Goal: Task Accomplishment & Management: Manage account settings

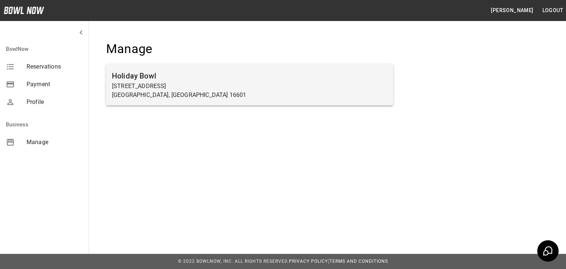
click at [168, 93] on p "[GEOGRAPHIC_DATA], [GEOGRAPHIC_DATA] 16601" at bounding box center [249, 95] width 275 height 9
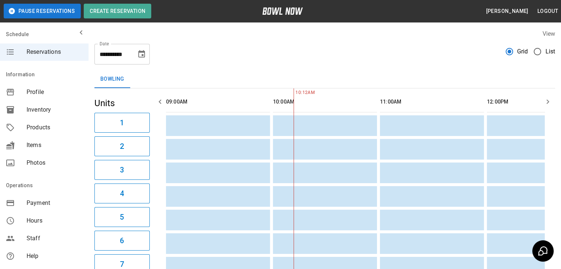
scroll to position [0, 107]
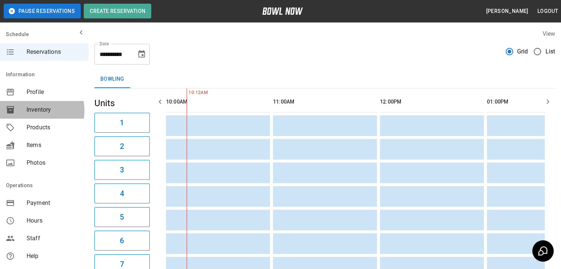
click at [34, 111] on span "Inventory" at bounding box center [55, 109] width 56 height 9
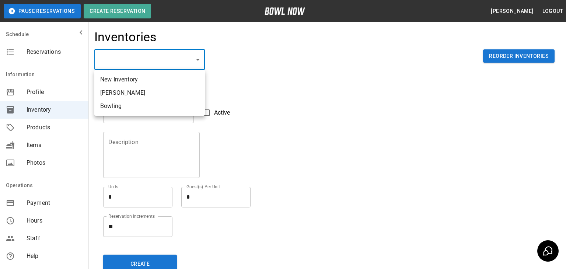
click at [152, 62] on body "Pause Reservations Create Reservation [PERSON_NAME] Logout Schedule Reservation…" at bounding box center [283, 162] width 566 height 325
click at [139, 106] on li "Bowling" at bounding box center [149, 106] width 111 height 13
type input "**********"
type input "*******"
type textarea "**"
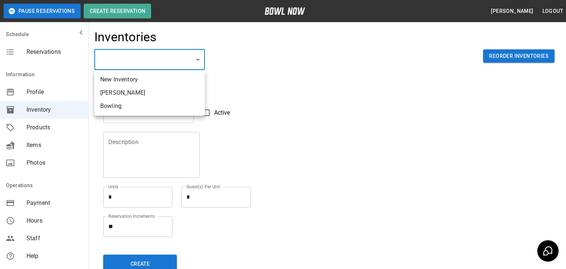
type textarea "*"
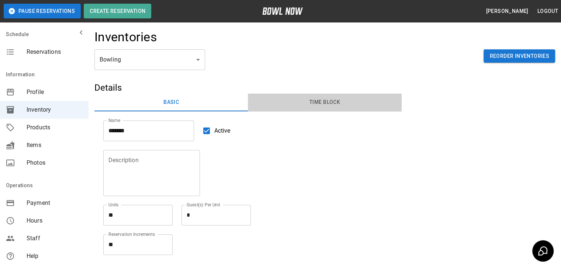
click at [314, 99] on button "Time Block" at bounding box center [324, 103] width 153 height 18
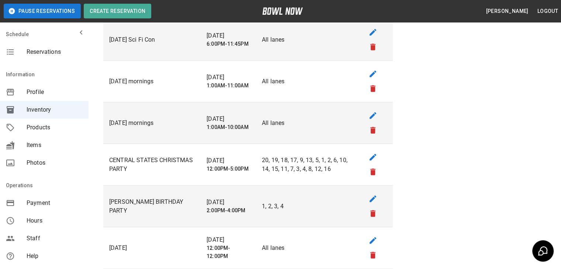
scroll to position [1517, 0]
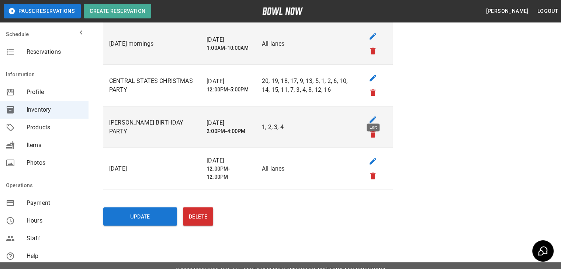
click at [371, 124] on div "Edit" at bounding box center [372, 128] width 13 height 8
click at [374, 131] on icon "remove" at bounding box center [372, 134] width 5 height 7
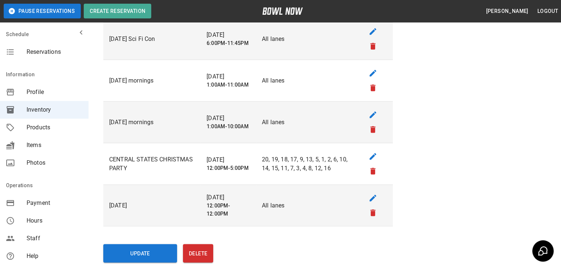
scroll to position [1475, 0]
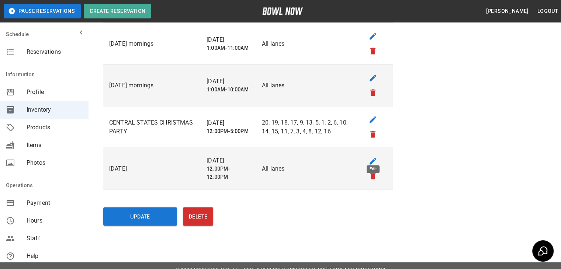
click at [369, 157] on icon "edit" at bounding box center [372, 161] width 9 height 9
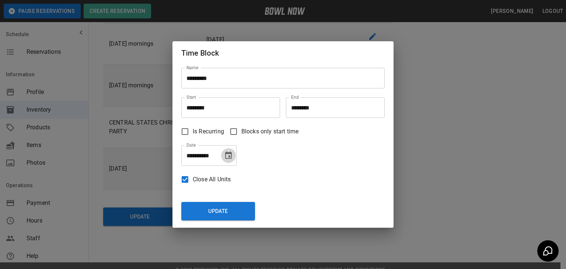
click at [231, 153] on icon "Choose date, selected date is Sep 1, 2025" at bounding box center [228, 154] width 7 height 7
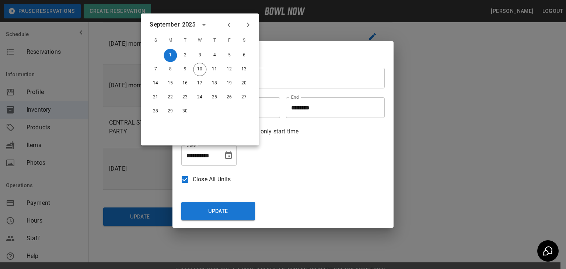
click at [248, 27] on icon "Next month" at bounding box center [248, 24] width 9 height 9
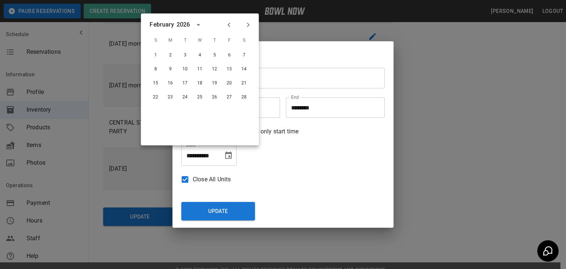
click at [248, 27] on icon "Next month" at bounding box center [248, 24] width 9 height 9
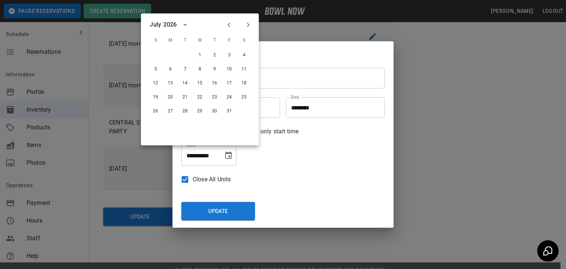
click at [248, 27] on icon "Next month" at bounding box center [248, 24] width 9 height 9
click at [171, 69] on button "7" at bounding box center [170, 69] width 13 height 13
type input "**********"
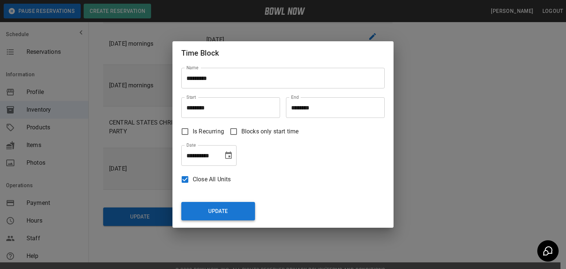
click at [216, 210] on button "Update" at bounding box center [218, 211] width 74 height 18
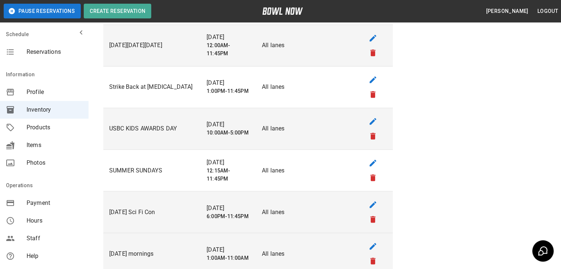
scroll to position [1254, 0]
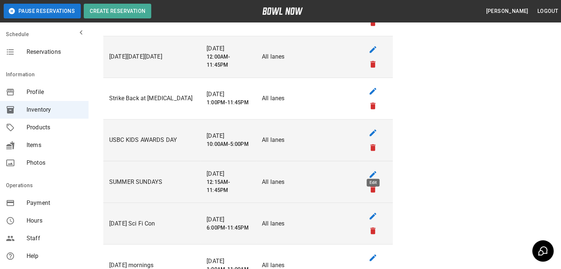
click at [372, 171] on icon "edit" at bounding box center [372, 174] width 7 height 7
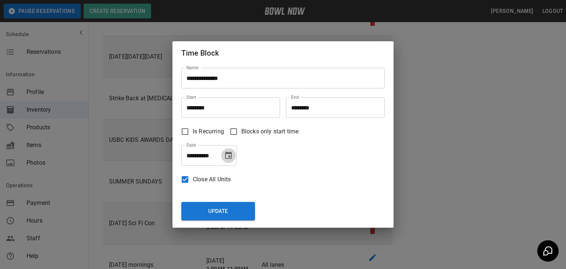
click at [230, 156] on icon "Choose date, selected date is Aug 31, 2025" at bounding box center [228, 154] width 7 height 7
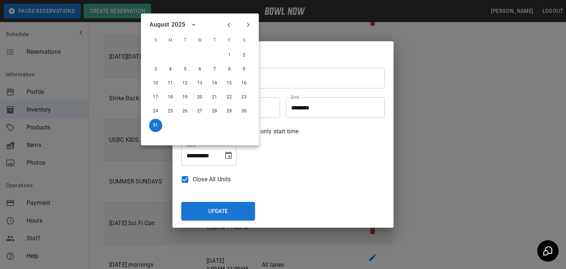
click at [248, 24] on icon "Next month" at bounding box center [248, 24] width 3 height 4
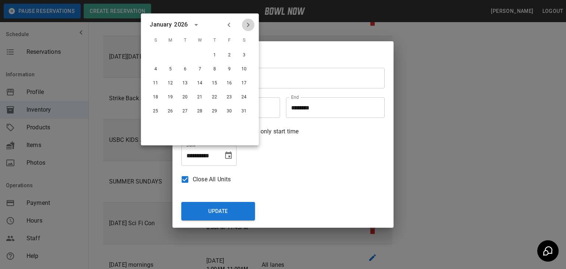
click at [248, 24] on icon "Next month" at bounding box center [248, 24] width 3 height 4
click at [157, 110] on button "24" at bounding box center [155, 111] width 13 height 13
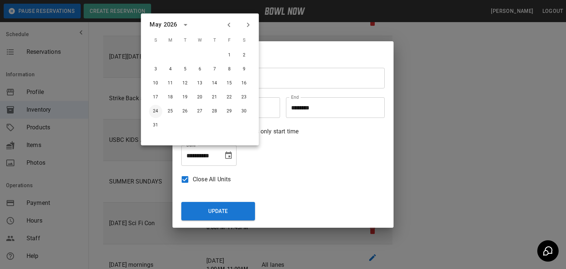
type input "**********"
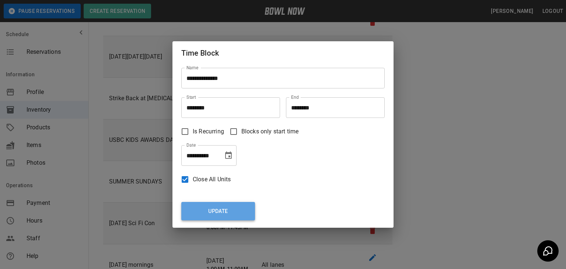
click at [224, 212] on button "Update" at bounding box center [218, 211] width 74 height 18
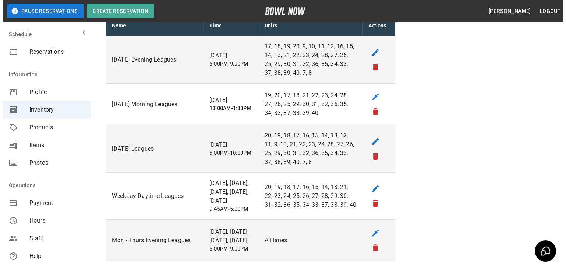
scroll to position [1, 0]
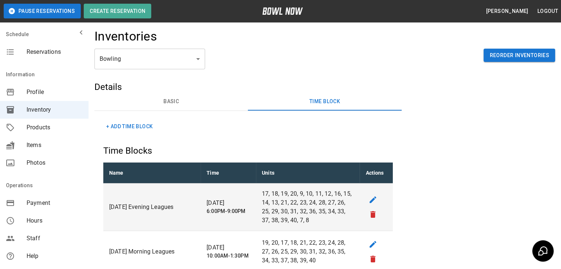
click at [318, 100] on button "Time Block" at bounding box center [324, 102] width 153 height 18
click at [148, 125] on button "+ Add Time Block" at bounding box center [129, 127] width 52 height 14
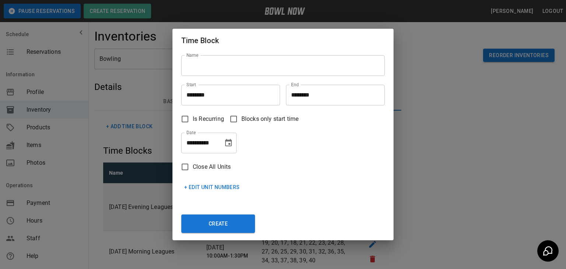
click at [224, 67] on input "Name" at bounding box center [282, 65] width 203 height 21
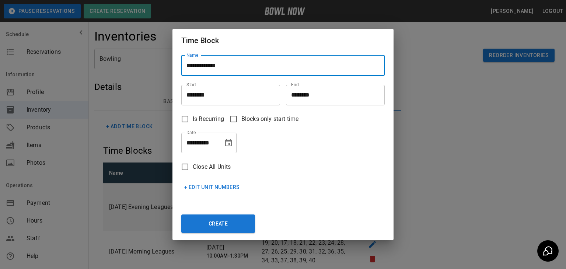
type input "**********"
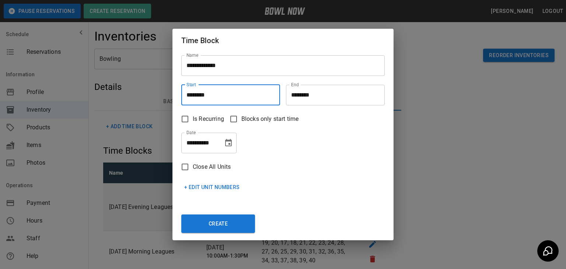
click at [215, 94] on input "********" at bounding box center [228, 95] width 94 height 21
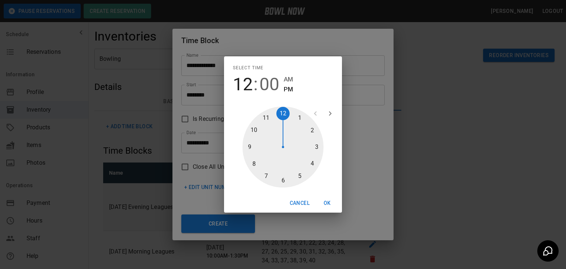
click at [298, 117] on div at bounding box center [283, 147] width 81 height 81
type input "********"
click at [331, 202] on button "OK" at bounding box center [328, 203] width 24 height 14
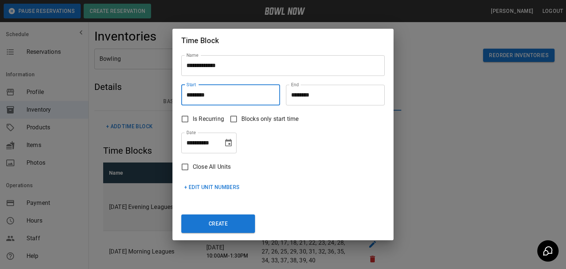
click at [304, 97] on input "********" at bounding box center [333, 95] width 94 height 21
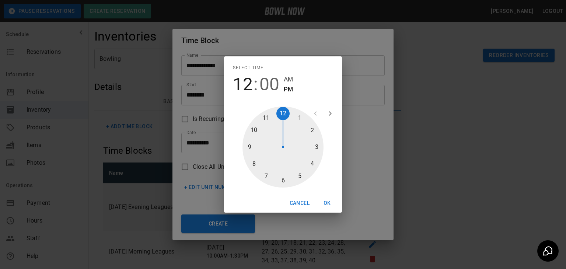
click at [314, 164] on div at bounding box center [283, 147] width 81 height 81
type input "********"
click at [329, 204] on button "OK" at bounding box center [328, 203] width 24 height 14
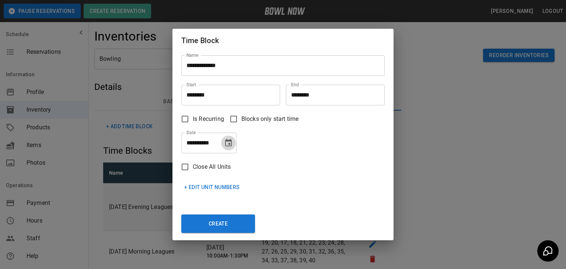
drag, startPoint x: 228, startPoint y: 144, endPoint x: 229, endPoint y: 140, distance: 4.4
click at [228, 144] on icon "Choose date, selected date is Sep 10, 2025" at bounding box center [228, 143] width 9 height 9
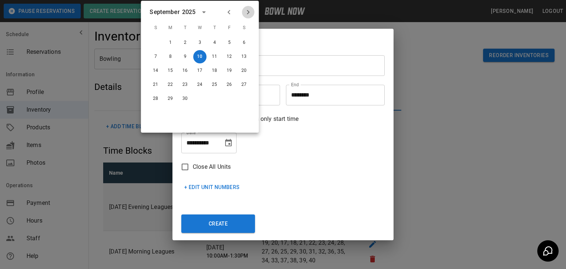
click at [248, 13] on icon "Next month" at bounding box center [248, 12] width 3 height 4
click at [155, 85] on button "19" at bounding box center [155, 84] width 13 height 13
type input "**********"
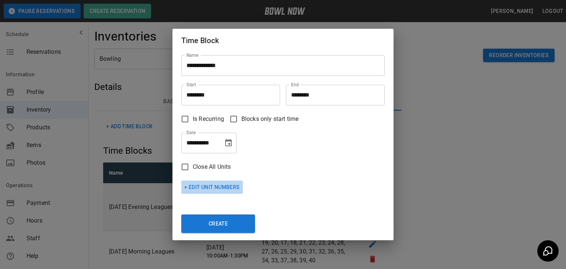
click at [220, 186] on button "+ Edit Unit Numbers" at bounding box center [212, 188] width 62 height 14
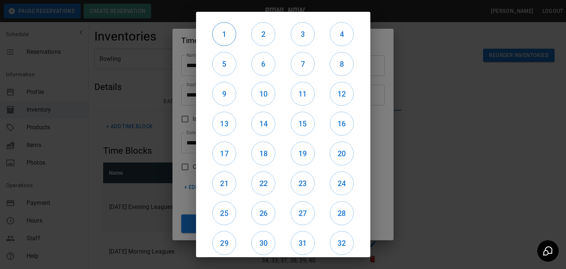
click at [226, 37] on h6 "1" at bounding box center [224, 34] width 23 height 12
drag, startPoint x: 255, startPoint y: 38, endPoint x: 275, endPoint y: 36, distance: 20.7
click at [256, 37] on h6 "2" at bounding box center [263, 34] width 23 height 12
click at [312, 35] on div "3" at bounding box center [302, 34] width 39 height 30
drag, startPoint x: 308, startPoint y: 35, endPoint x: 322, endPoint y: 35, distance: 14.4
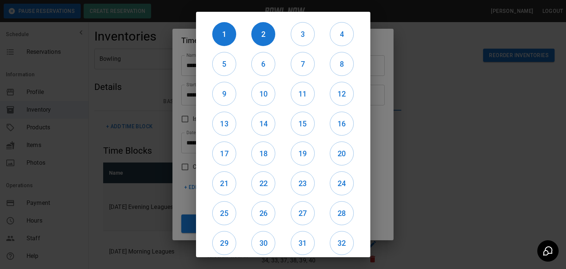
click at [307, 35] on h6 "3" at bounding box center [302, 34] width 23 height 12
click at [337, 35] on h6 "4" at bounding box center [341, 34] width 23 height 12
drag, startPoint x: 338, startPoint y: 64, endPoint x: 311, endPoint y: 64, distance: 26.5
click at [337, 64] on h6 "8" at bounding box center [341, 64] width 23 height 12
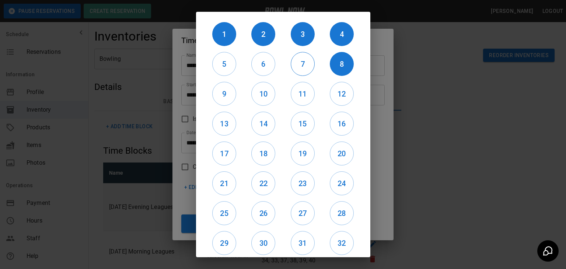
click at [293, 64] on h6 "7" at bounding box center [302, 64] width 23 height 12
click at [257, 61] on h6 "6" at bounding box center [263, 64] width 23 height 12
click at [218, 66] on h6 "5" at bounding box center [224, 64] width 23 height 12
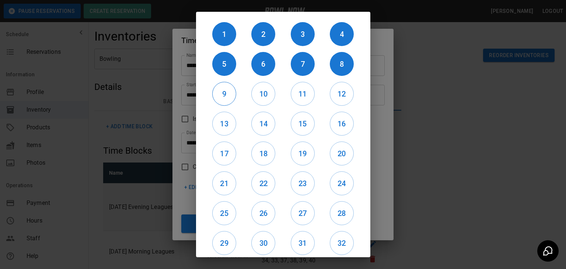
click at [219, 101] on button "9" at bounding box center [224, 94] width 24 height 24
click at [253, 94] on h6 "10" at bounding box center [263, 94] width 23 height 12
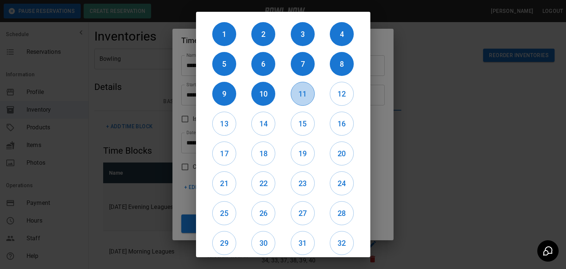
click at [302, 94] on h6 "11" at bounding box center [302, 94] width 23 height 12
click at [332, 93] on h6 "12" at bounding box center [341, 94] width 23 height 12
click at [342, 120] on h6 "16" at bounding box center [341, 124] width 23 height 12
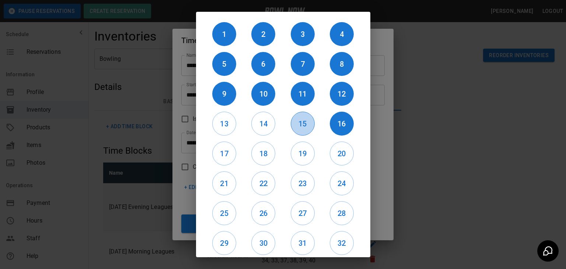
click at [300, 123] on h6 "15" at bounding box center [302, 124] width 23 height 12
click at [252, 121] on h6 "14" at bounding box center [263, 124] width 23 height 12
click at [232, 123] on h6 "13" at bounding box center [224, 124] width 23 height 12
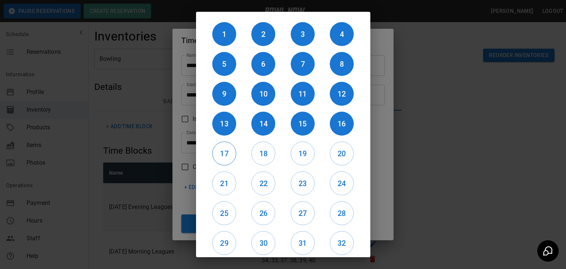
click at [227, 153] on h6 "17" at bounding box center [224, 154] width 23 height 12
drag, startPoint x: 257, startPoint y: 152, endPoint x: 290, endPoint y: 155, distance: 32.5
click at [257, 153] on h6 "18" at bounding box center [263, 154] width 23 height 12
drag, startPoint x: 301, startPoint y: 157, endPoint x: 333, endPoint y: 153, distance: 32.3
click at [302, 157] on h6 "19" at bounding box center [302, 154] width 23 height 12
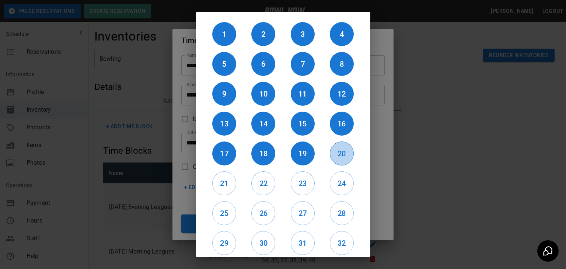
click at [338, 152] on h6 "20" at bounding box center [341, 154] width 23 height 12
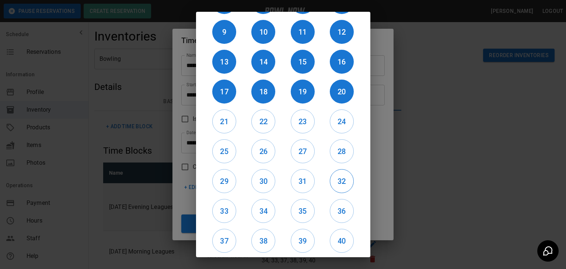
scroll to position [88, 0]
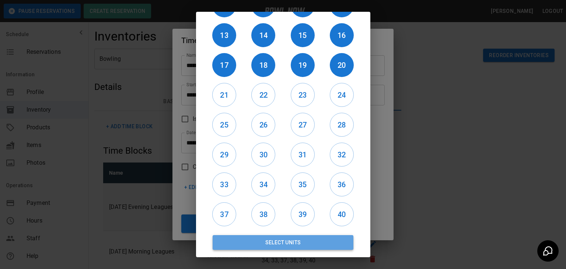
click at [290, 243] on button "Select Units" at bounding box center [283, 242] width 141 height 15
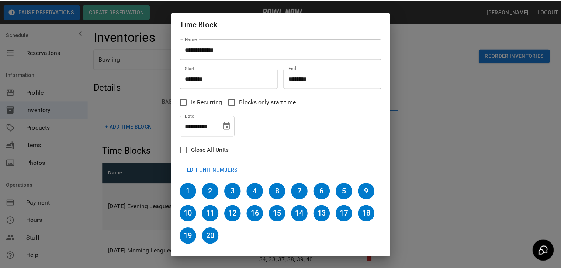
scroll to position [34, 0]
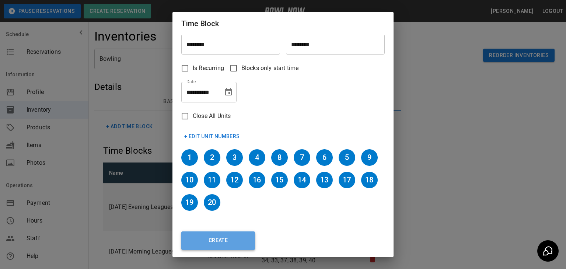
click at [235, 238] on button "Create" at bounding box center [218, 240] width 74 height 18
type input "********"
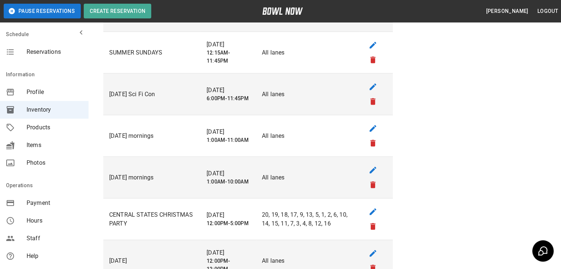
scroll to position [1369, 0]
